Goal: Task Accomplishment & Management: Use online tool/utility

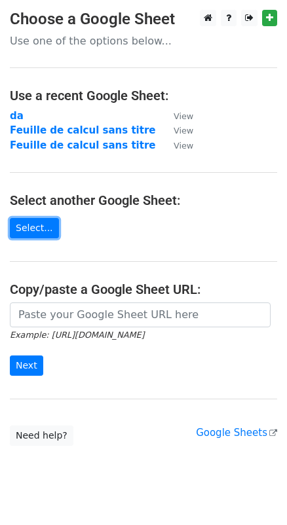
click at [41, 231] on link "Select..." at bounding box center [34, 228] width 49 height 20
drag, startPoint x: 20, startPoint y: 225, endPoint x: 108, endPoint y: 256, distance: 93.7
click at [20, 224] on link "Select..." at bounding box center [34, 228] width 49 height 20
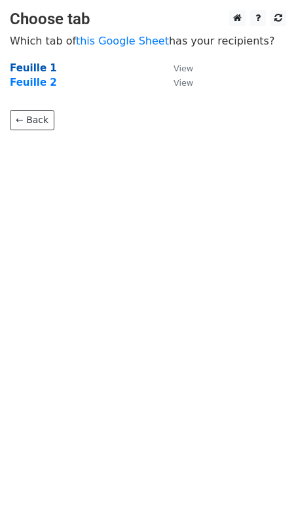
click at [32, 69] on strong "Feuille 1" at bounding box center [33, 68] width 47 height 12
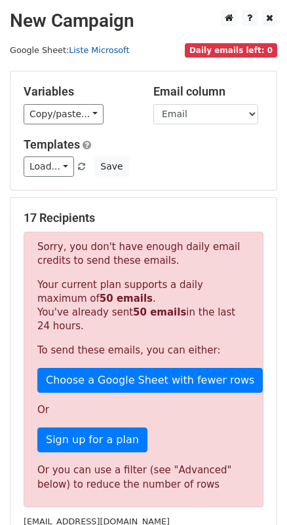
click at [96, 47] on link "Liste Microsoft" at bounding box center [99, 50] width 60 height 10
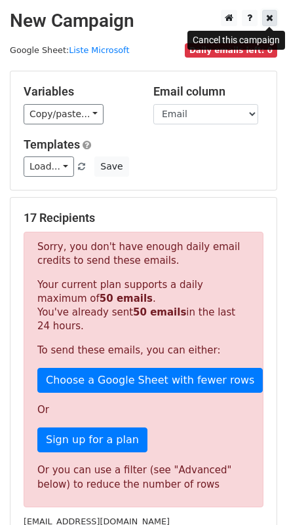
click at [271, 18] on icon at bounding box center [269, 17] width 7 height 9
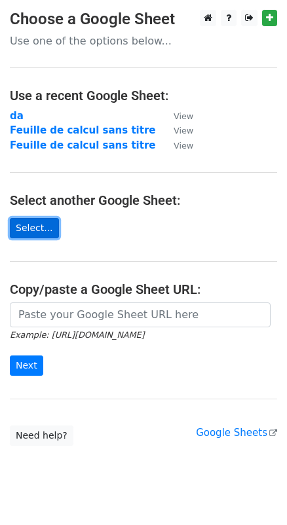
click at [29, 229] on link "Select..." at bounding box center [34, 228] width 49 height 20
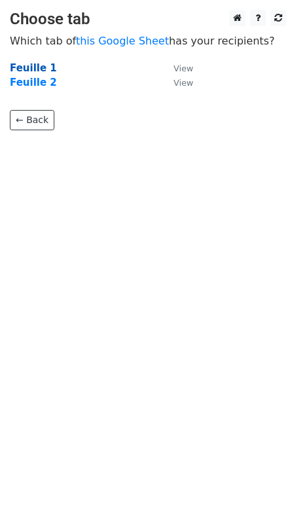
click at [26, 67] on strong "Feuille 1" at bounding box center [33, 68] width 47 height 12
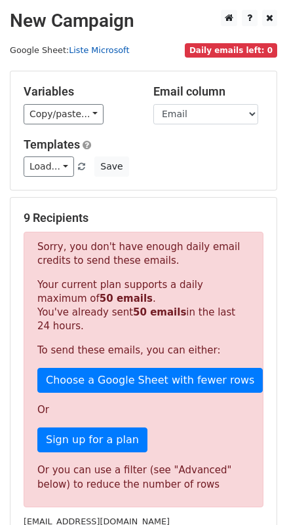
click at [92, 48] on link "Liste Microsoft" at bounding box center [99, 50] width 60 height 10
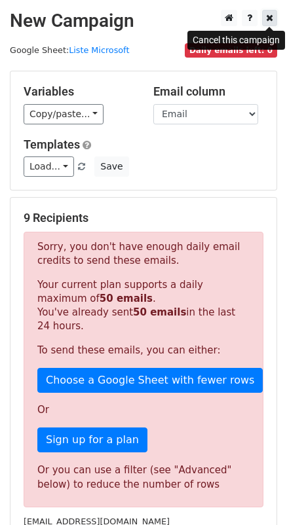
click at [271, 19] on icon at bounding box center [269, 17] width 7 height 9
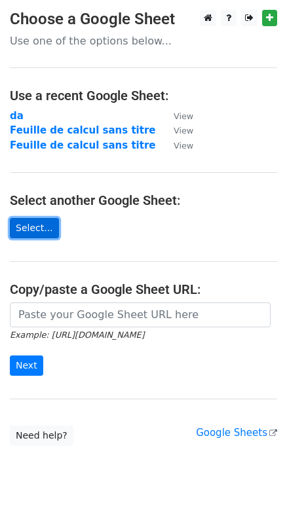
click at [33, 228] on link "Select..." at bounding box center [34, 228] width 49 height 20
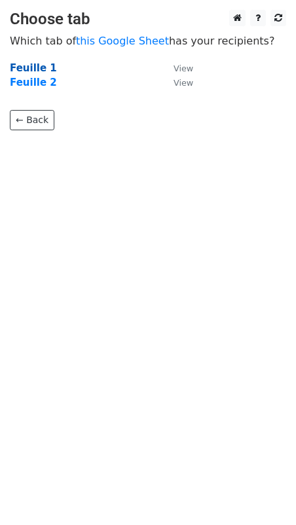
click at [24, 70] on strong "Feuille 1" at bounding box center [33, 68] width 47 height 12
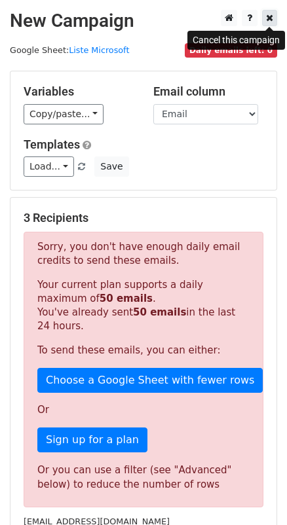
click at [267, 20] on icon at bounding box center [269, 17] width 7 height 9
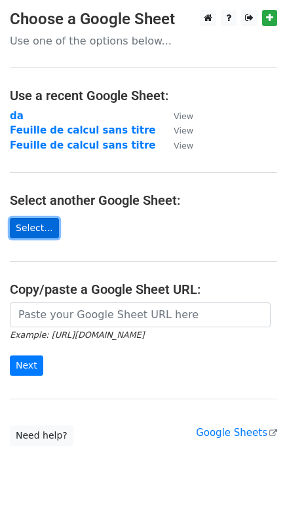
click at [31, 228] on link "Select..." at bounding box center [34, 228] width 49 height 20
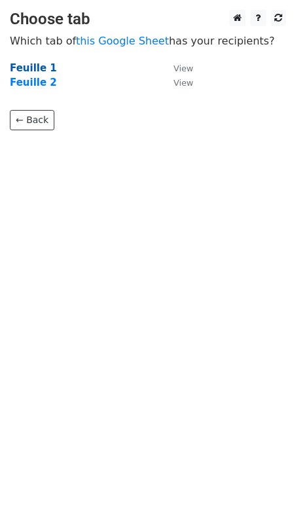
click at [31, 71] on strong "Feuille 1" at bounding box center [33, 68] width 47 height 12
